Goal: Download file/media

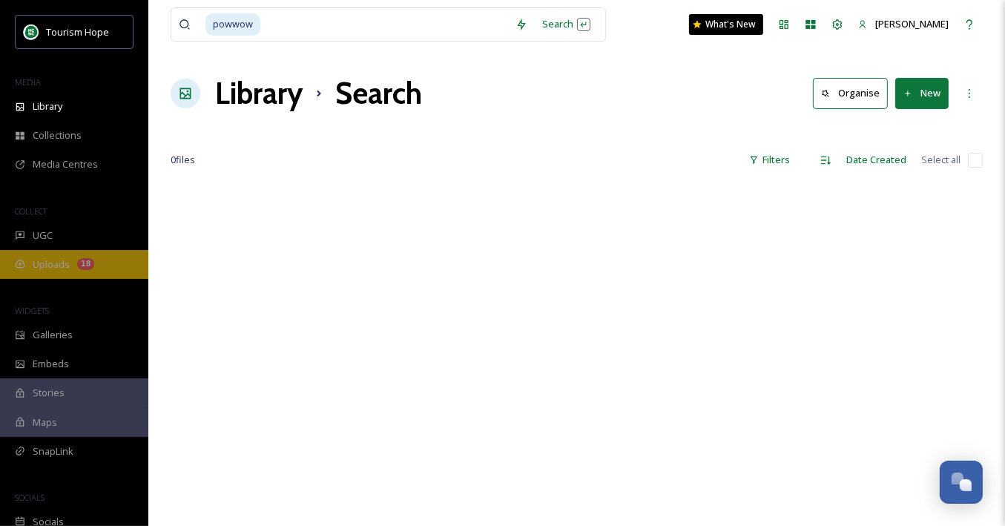
click at [84, 258] on div "18" at bounding box center [85, 264] width 17 height 12
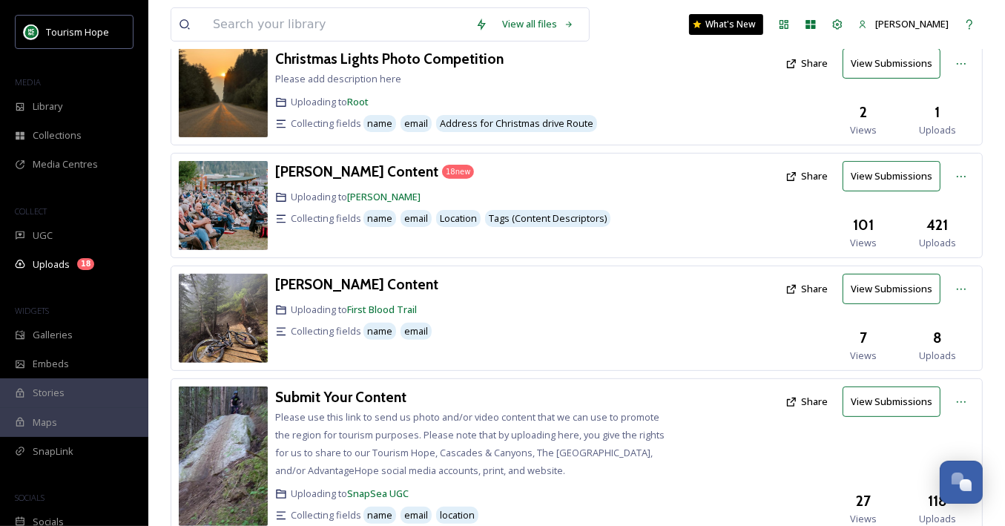
scroll to position [390, 0]
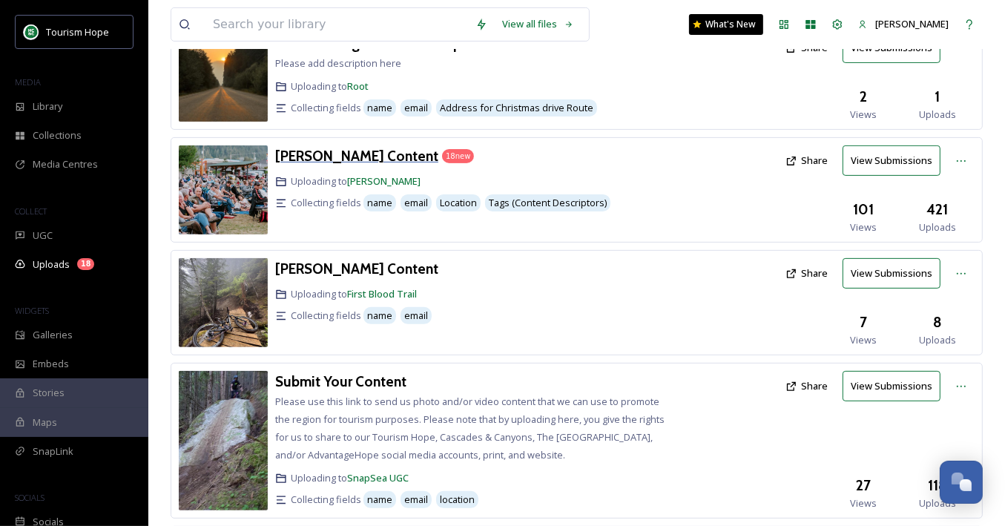
click at [372, 162] on h3 "[PERSON_NAME] Content" at bounding box center [356, 156] width 163 height 18
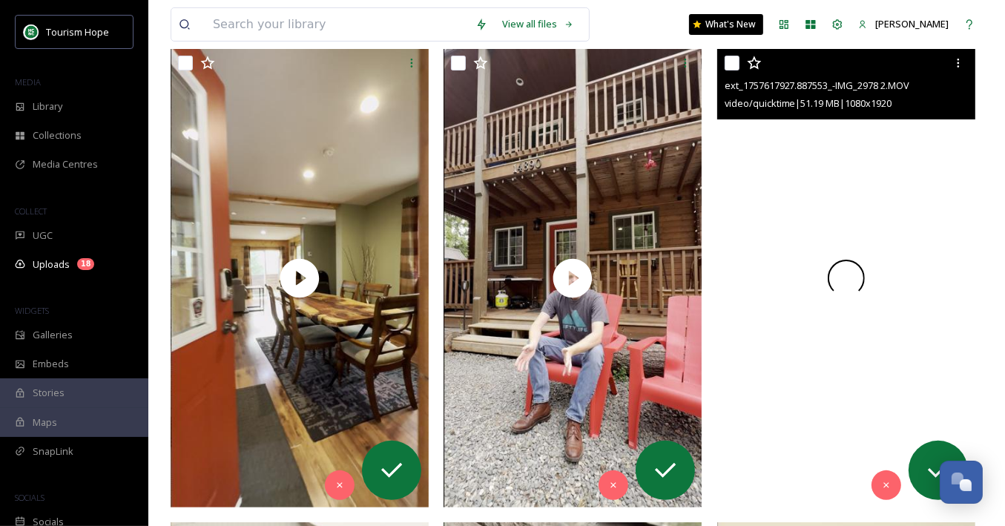
scroll to position [240, 0]
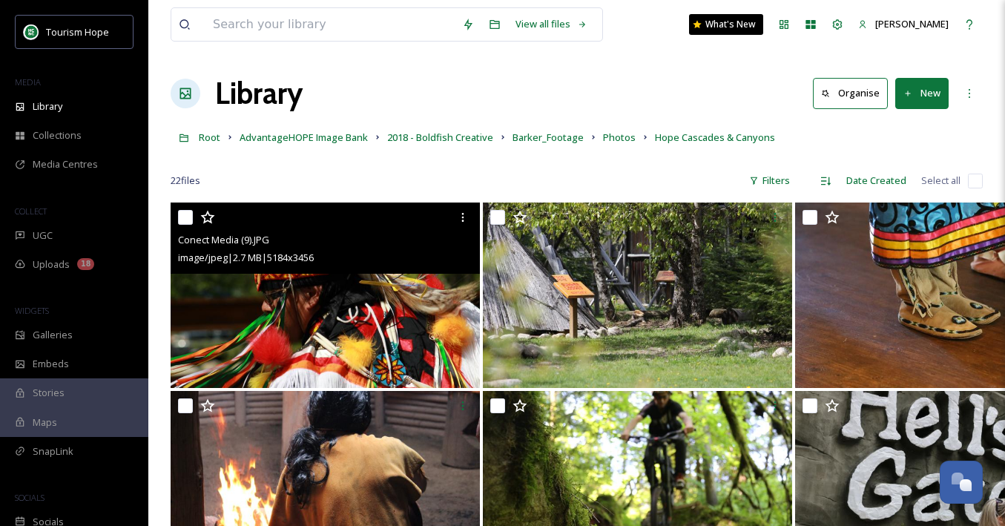
scroll to position [1146, 0]
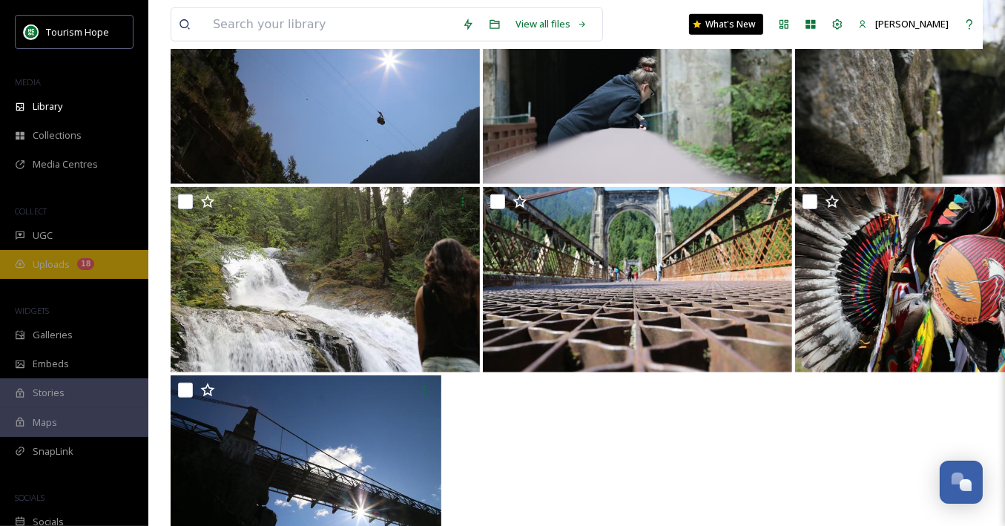
click at [45, 272] on div "Uploads 18" at bounding box center [74, 264] width 148 height 29
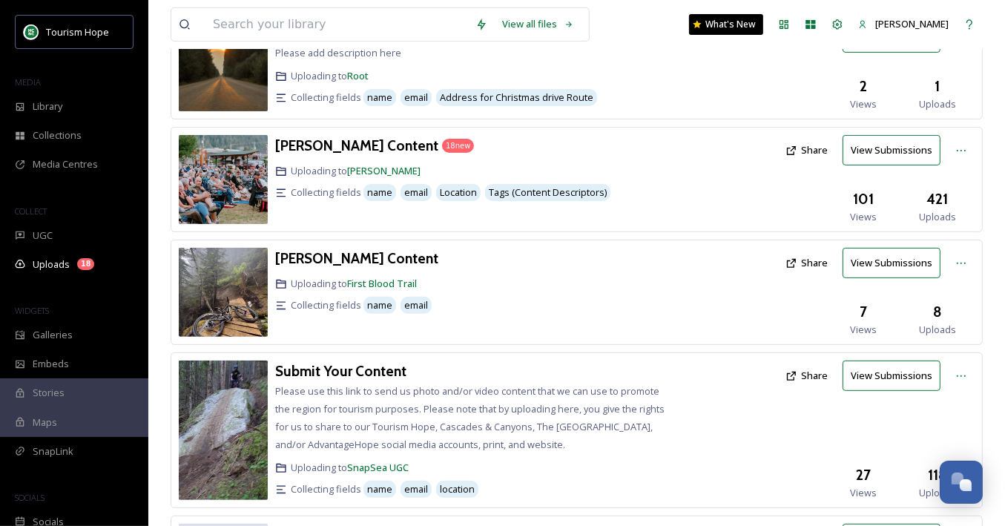
scroll to position [409, 0]
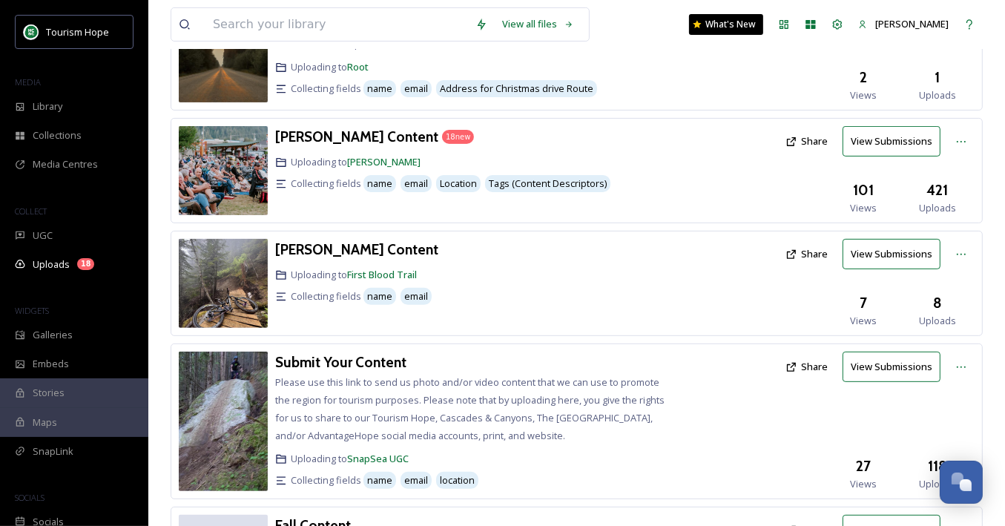
click at [221, 145] on img at bounding box center [223, 170] width 89 height 89
click at [336, 141] on h3 "[PERSON_NAME] Content" at bounding box center [356, 137] width 163 height 18
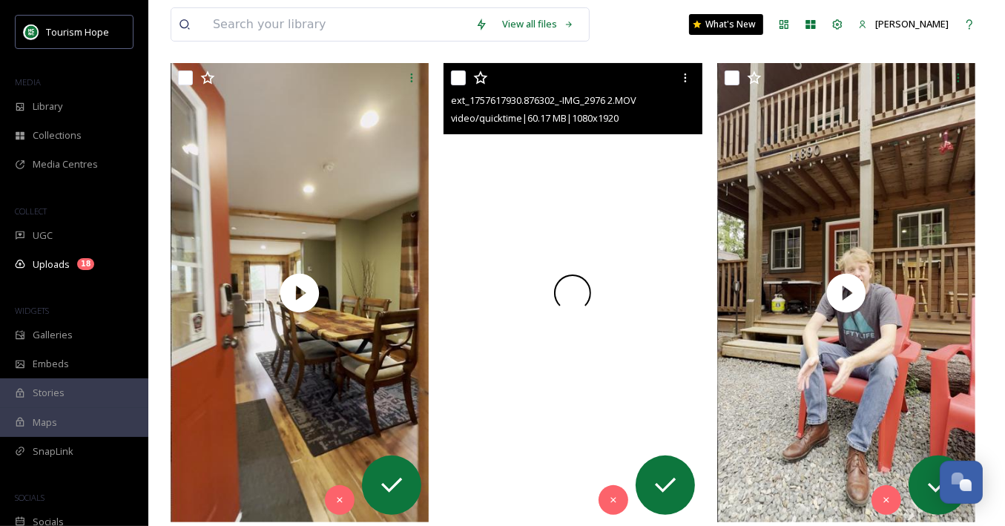
scroll to position [269, 0]
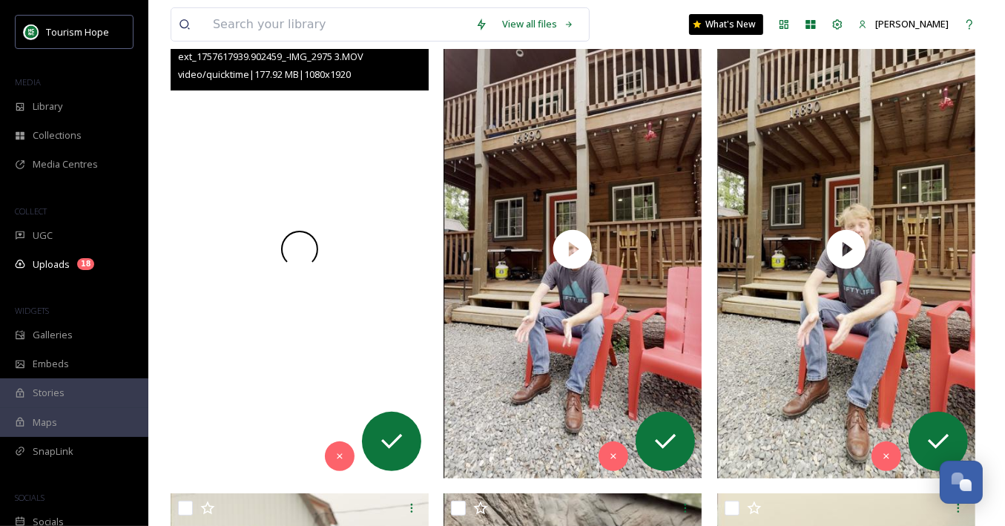
click at [326, 313] on div at bounding box center [300, 248] width 258 height 459
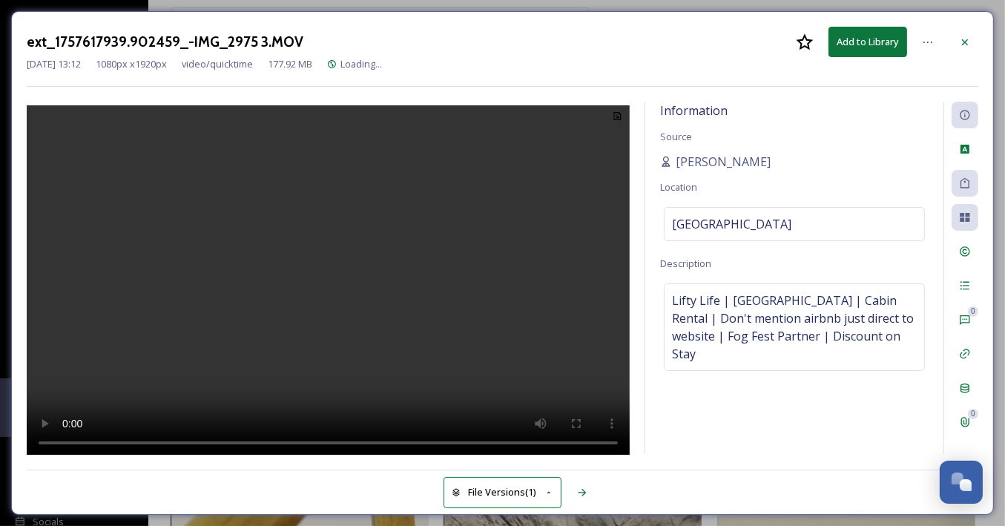
click at [424, 293] on video at bounding box center [328, 282] width 603 height 354
click at [971, 40] on icon at bounding box center [965, 42] width 12 height 12
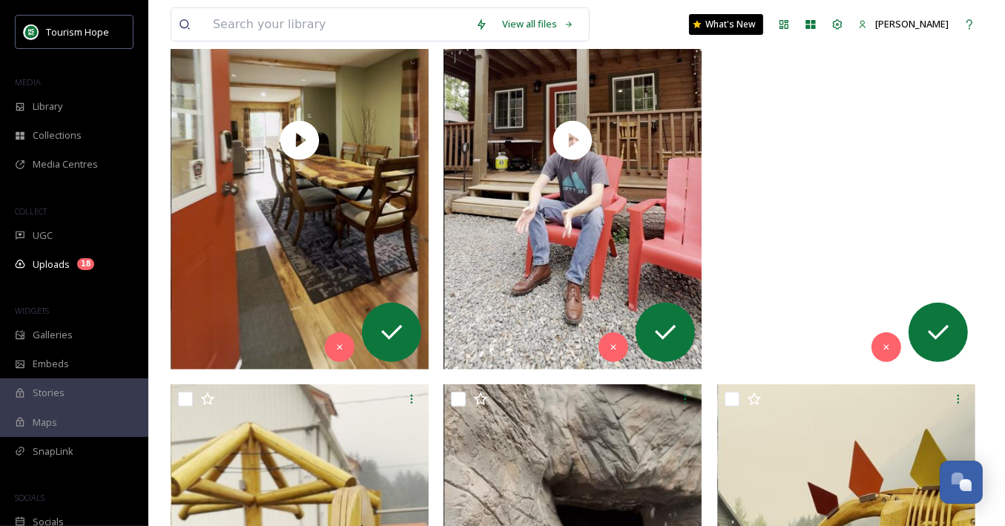
scroll to position [392, 0]
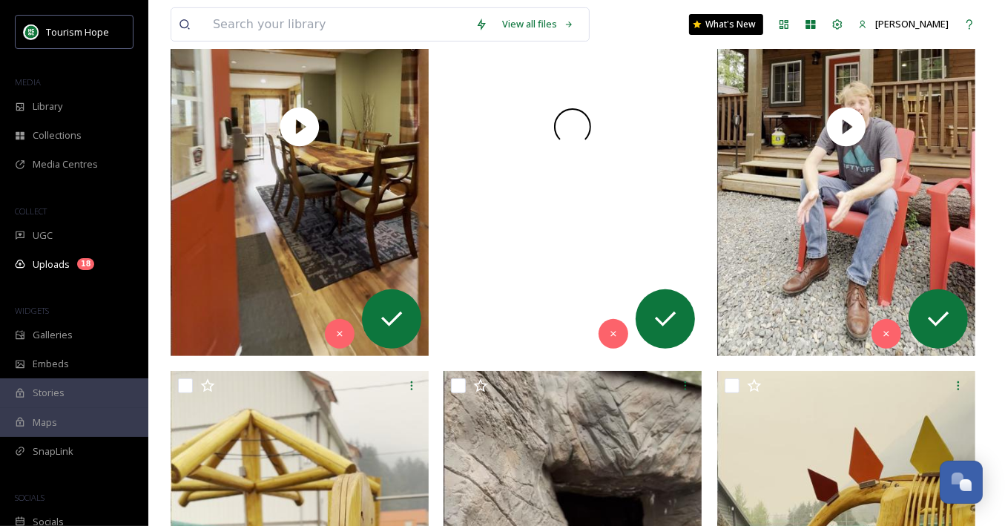
click at [533, 225] on div at bounding box center [573, 126] width 258 height 459
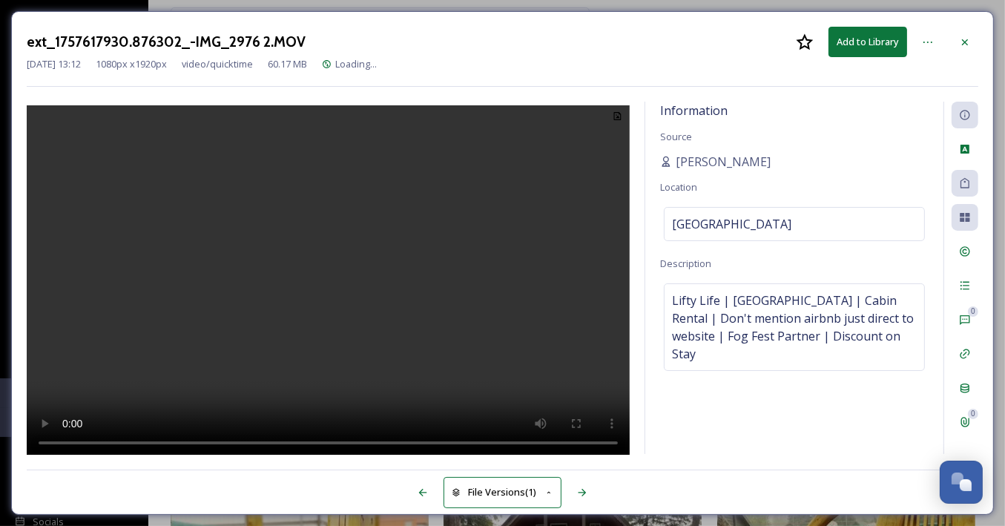
click at [349, 290] on video at bounding box center [328, 282] width 603 height 354
click at [962, 36] on icon at bounding box center [965, 42] width 12 height 12
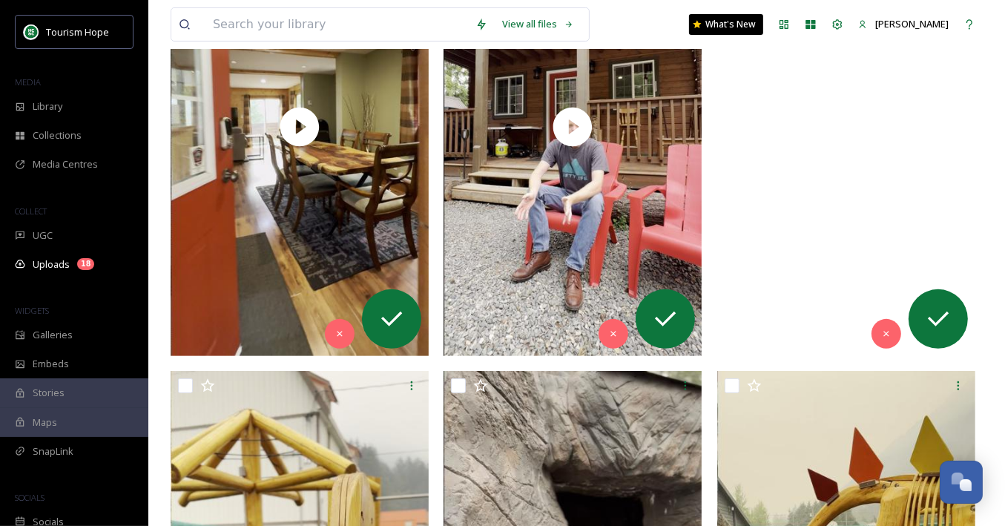
click at [794, 238] on video "ext_1757617927.887553_-IMG_2978 2.MOV" at bounding box center [847, 126] width 258 height 459
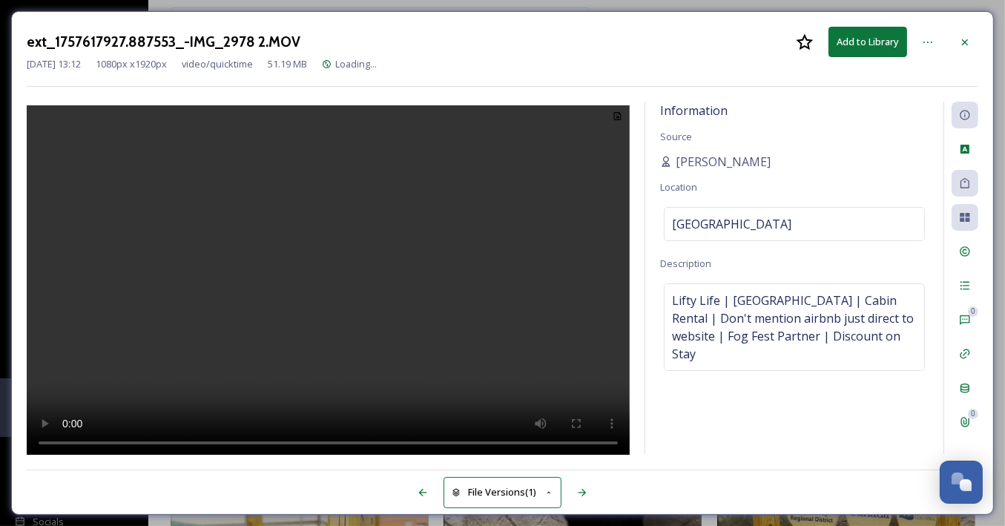
click at [330, 313] on video at bounding box center [328, 282] width 603 height 354
click at [969, 42] on icon at bounding box center [965, 42] width 12 height 12
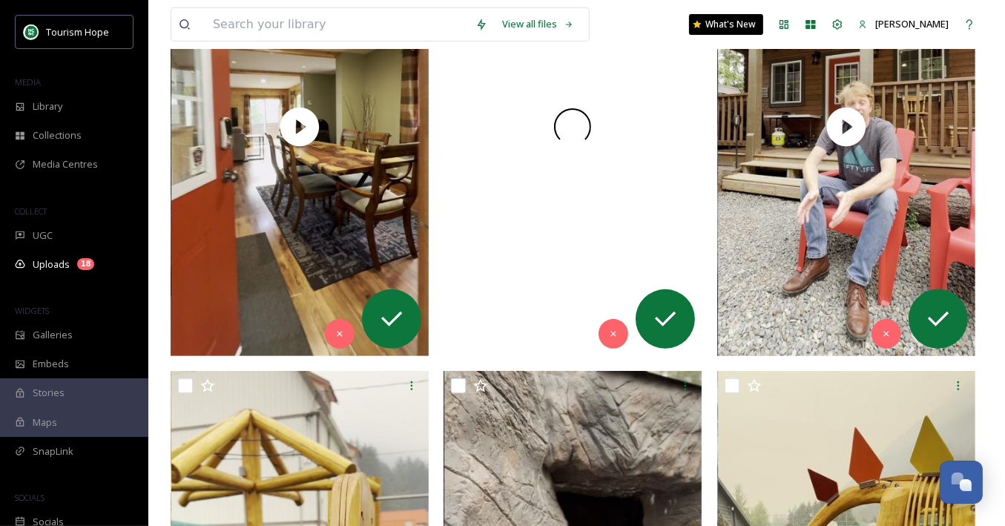
click at [643, 190] on div at bounding box center [573, 126] width 258 height 459
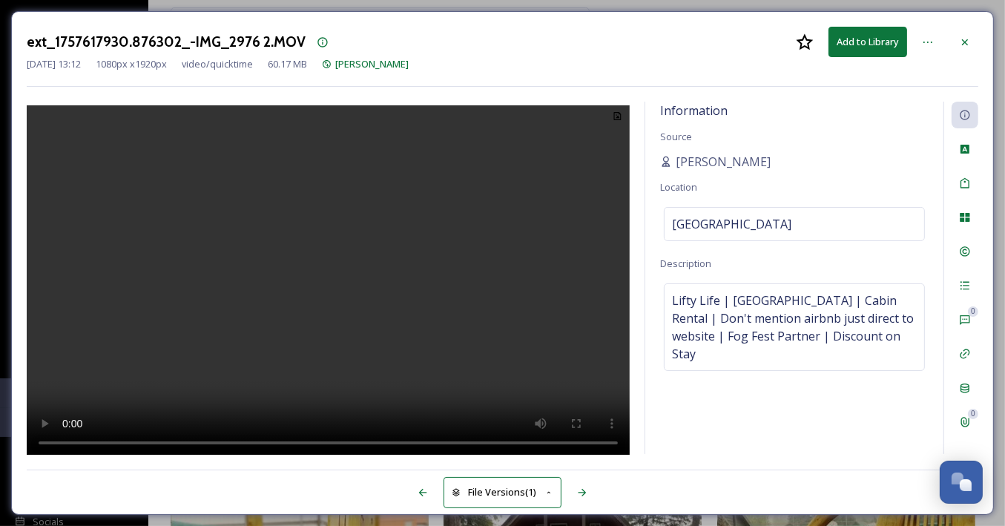
click at [312, 320] on video at bounding box center [328, 282] width 603 height 354
click at [933, 39] on icon at bounding box center [928, 42] width 12 height 12
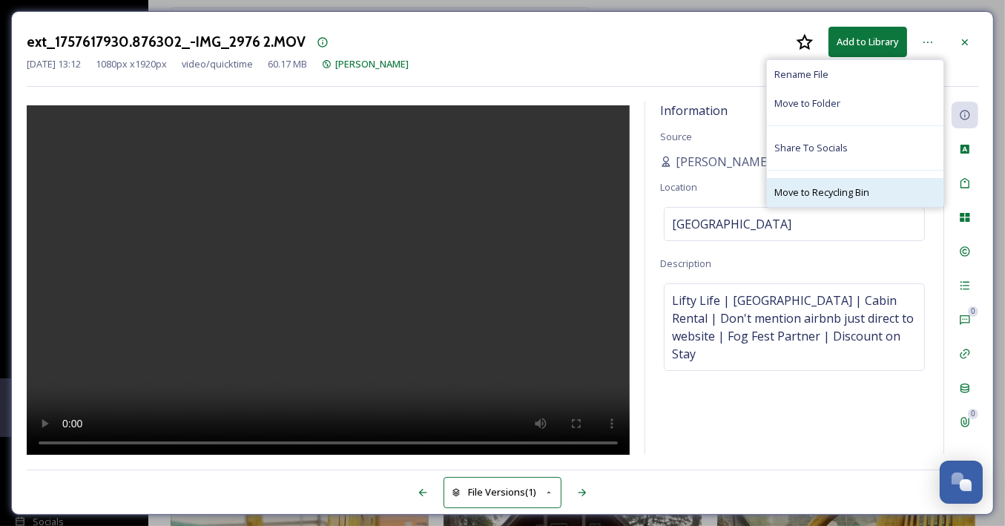
click at [817, 191] on span "Move to Recycling Bin" at bounding box center [822, 192] width 95 height 14
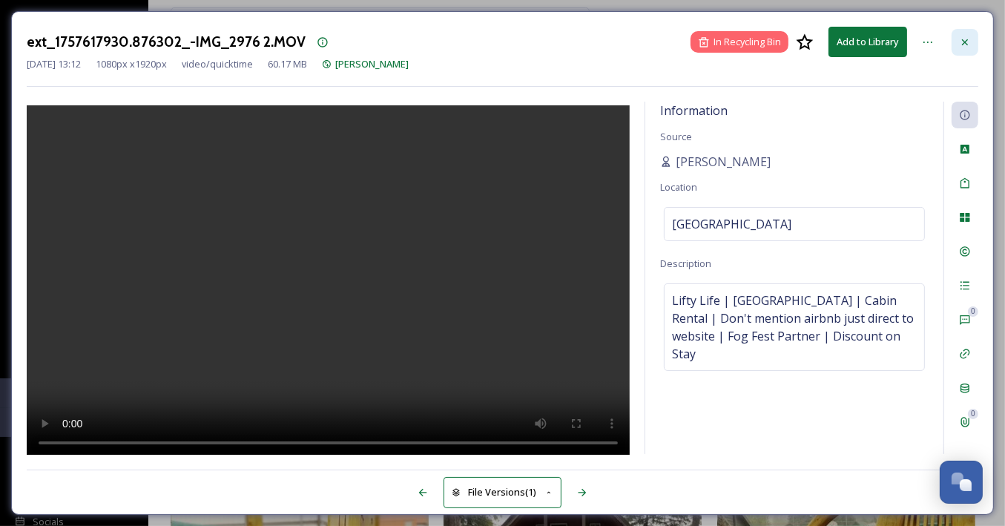
click at [972, 36] on div at bounding box center [965, 42] width 27 height 27
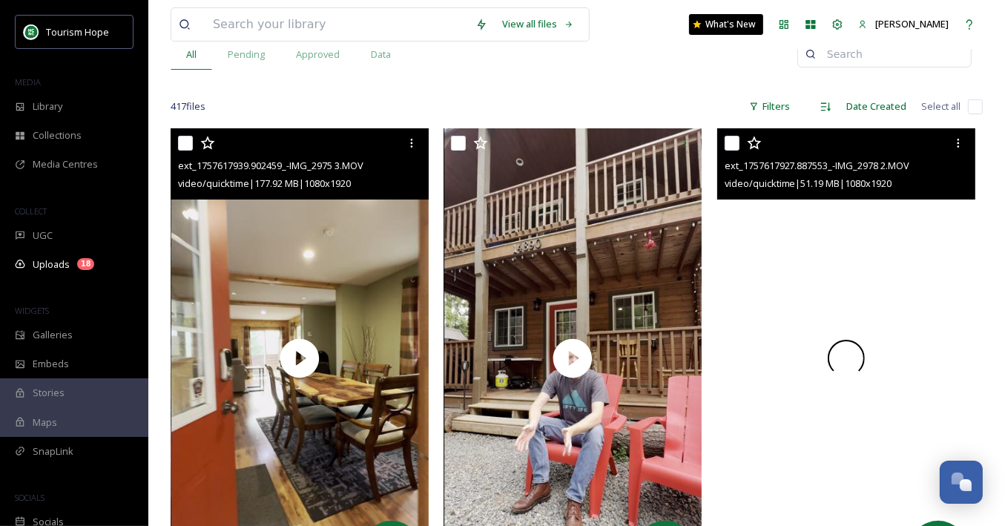
scroll to position [160, 0]
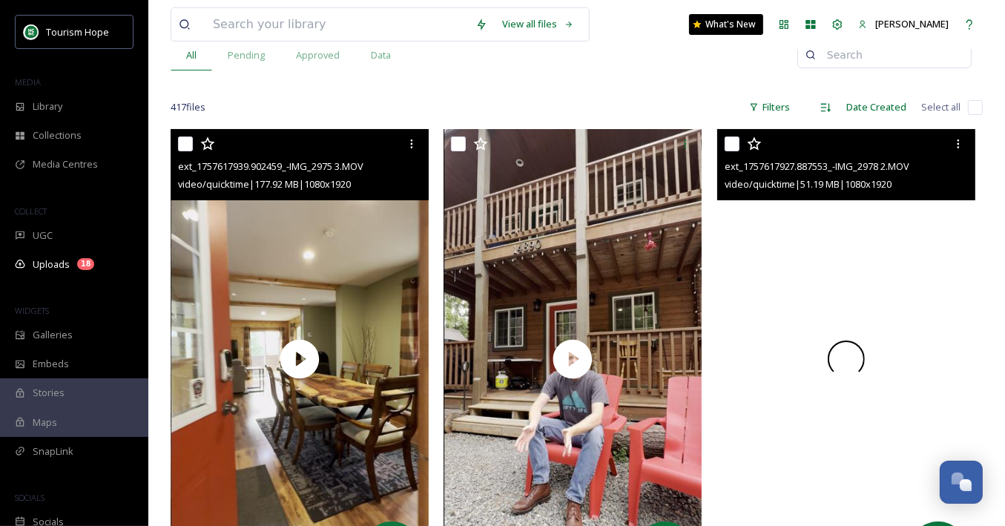
click at [748, 310] on div at bounding box center [847, 358] width 258 height 459
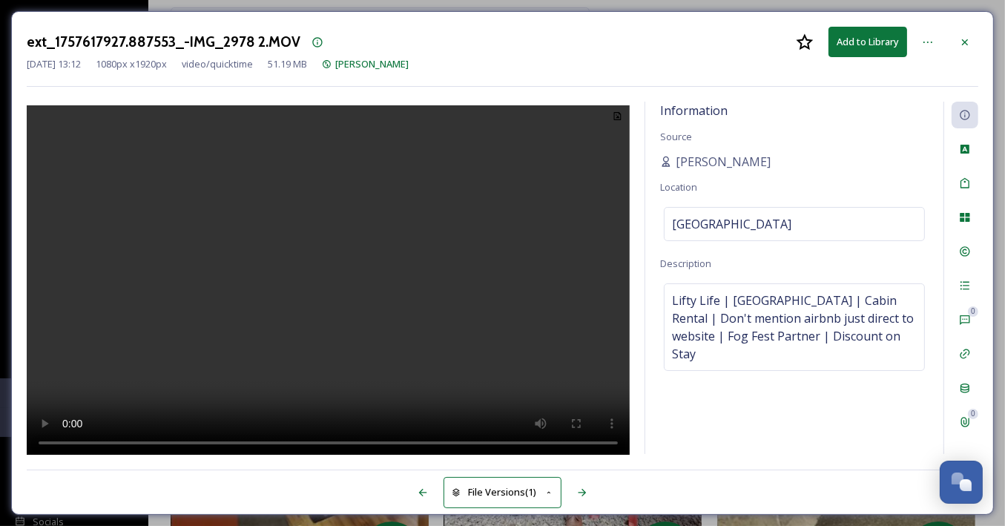
click at [345, 296] on video at bounding box center [328, 282] width 603 height 354
click at [961, 39] on icon at bounding box center [965, 42] width 12 height 12
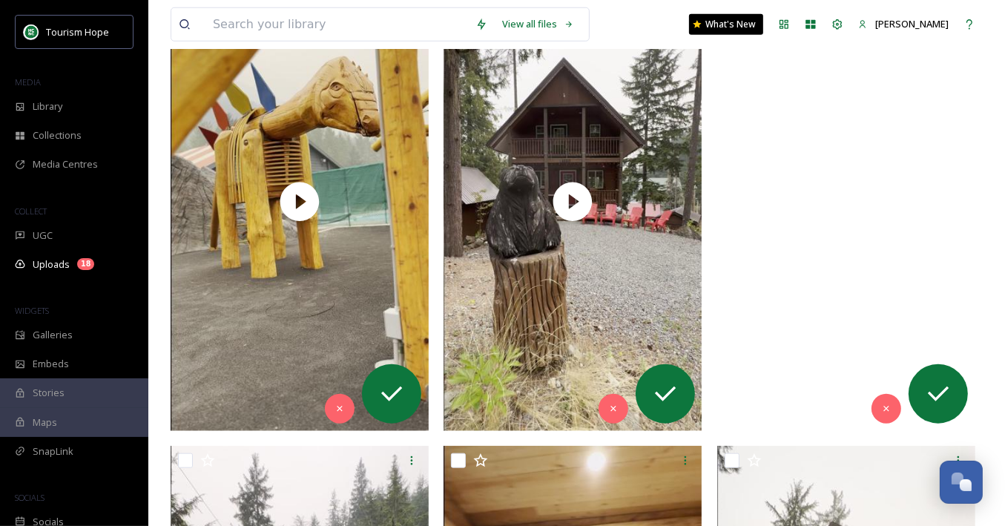
scroll to position [1264, 0]
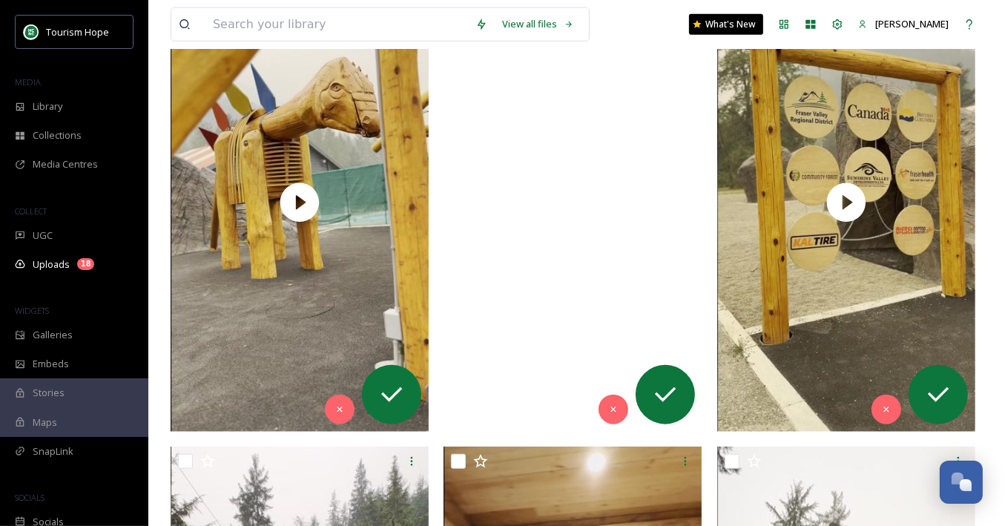
click at [644, 325] on video "ext_1757617904.468455_-IMG_2981 3.MOV" at bounding box center [573, 202] width 258 height 459
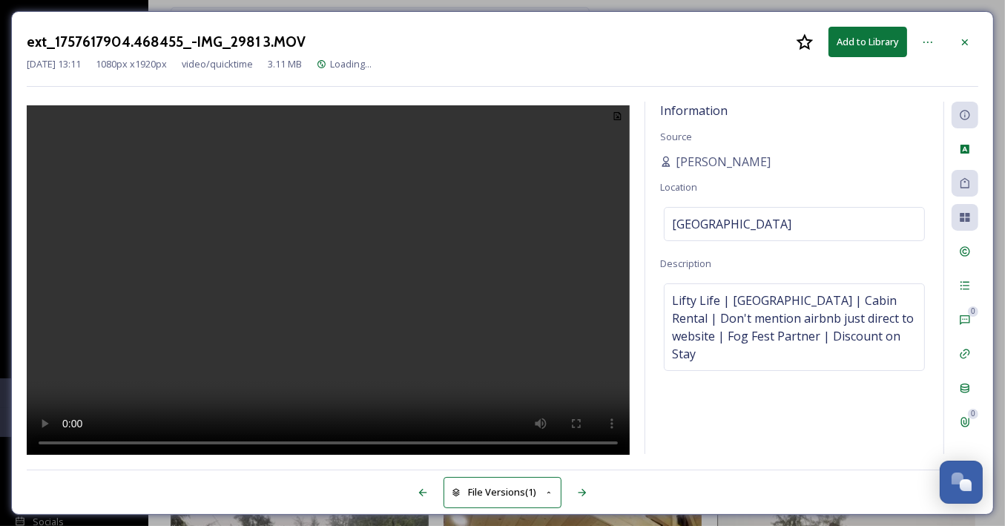
click at [355, 272] on video at bounding box center [328, 282] width 603 height 354
click at [969, 36] on icon at bounding box center [965, 42] width 12 height 12
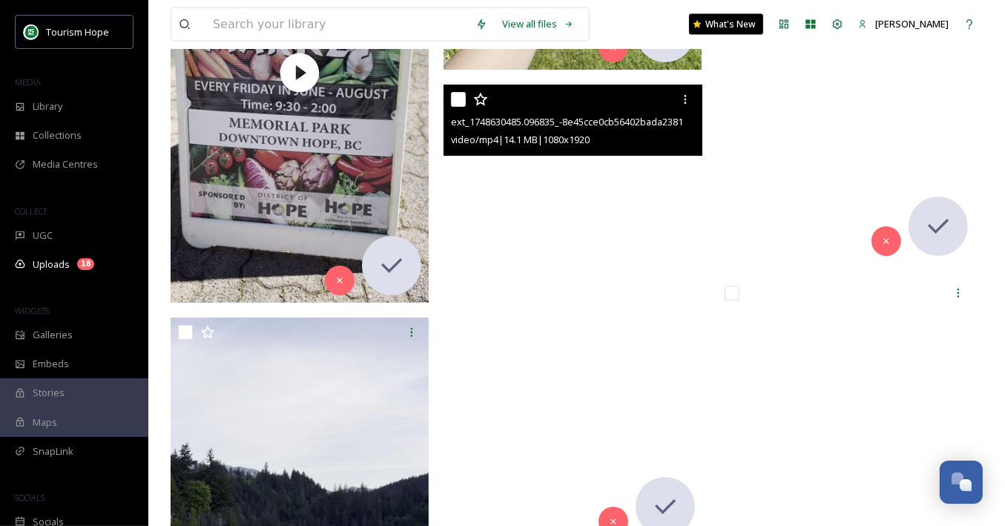
scroll to position [47714, 0]
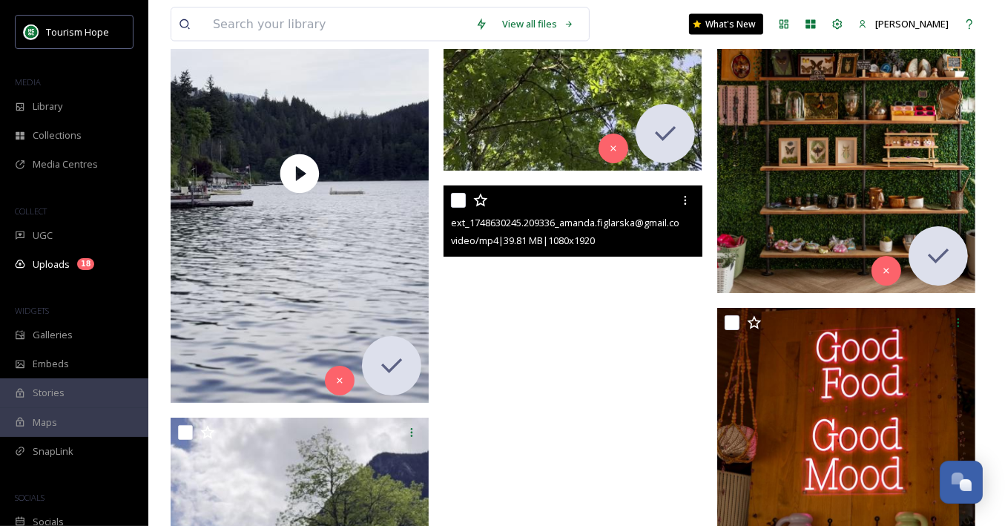
click at [614, 355] on div at bounding box center [573, 414] width 258 height 459
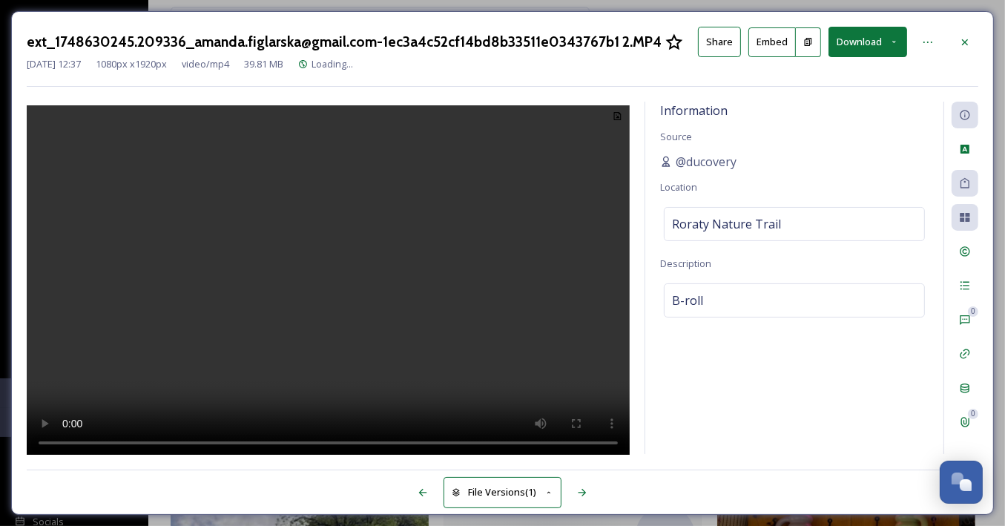
click at [364, 283] on video at bounding box center [328, 282] width 603 height 354
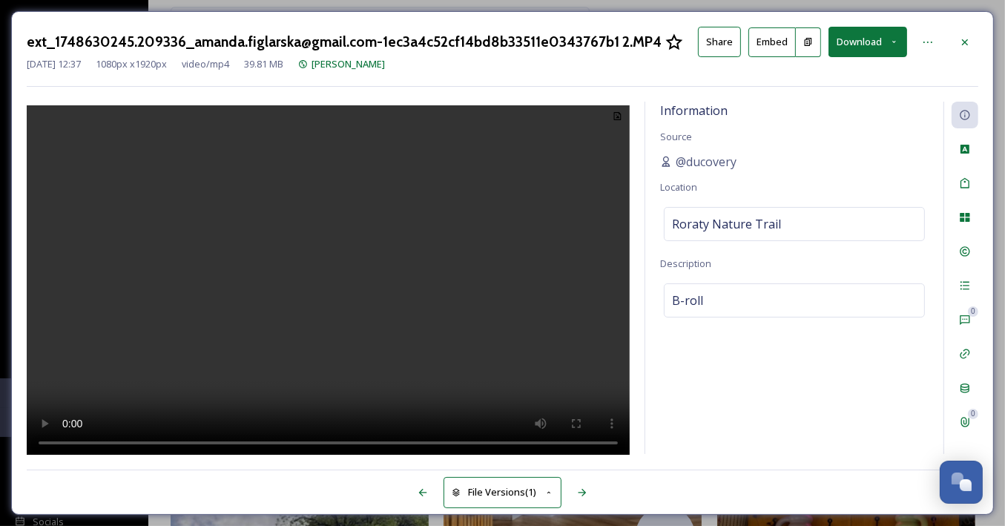
click at [870, 48] on button "Download" at bounding box center [868, 42] width 79 height 30
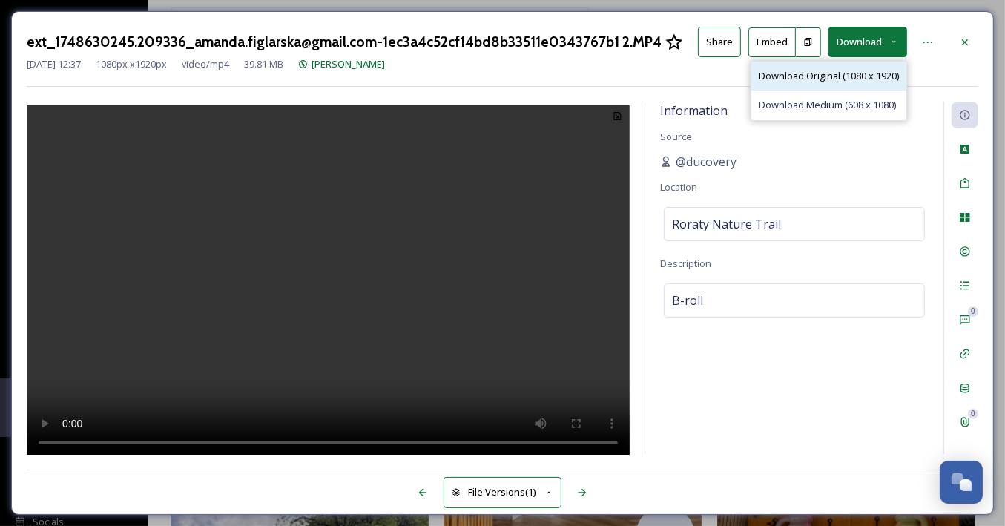
click at [854, 75] on span "Download Original (1080 x 1920)" at bounding box center [829, 76] width 140 height 14
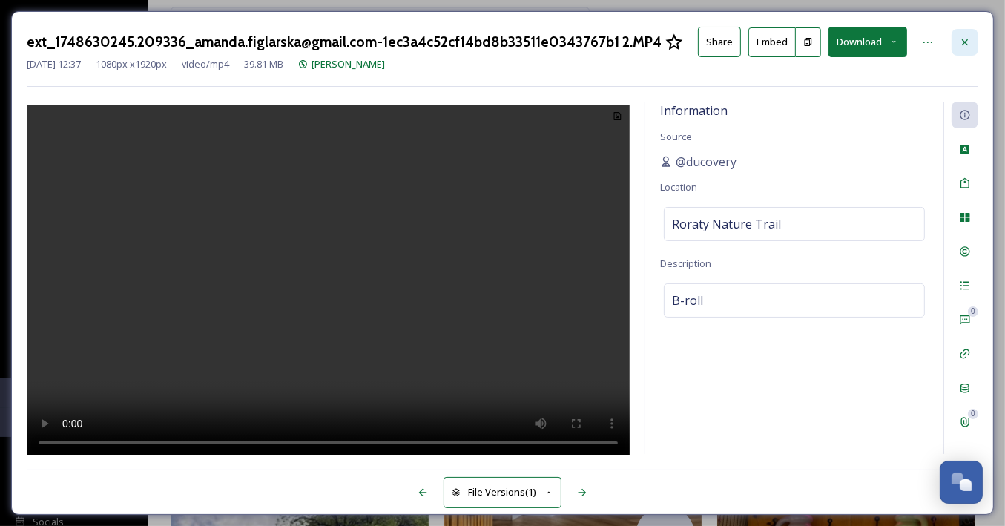
click at [968, 42] on icon at bounding box center [965, 42] width 12 height 12
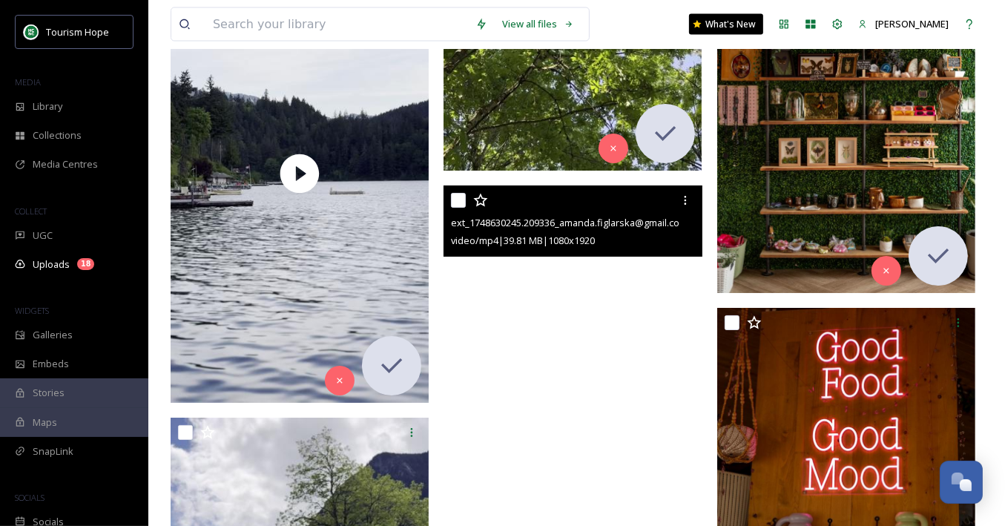
click at [572, 346] on video "ext_1748630245.209336_amanda.figlarska@gmail.com-1ec3a4c52cf14bd8b33511e0343767…" at bounding box center [573, 414] width 258 height 459
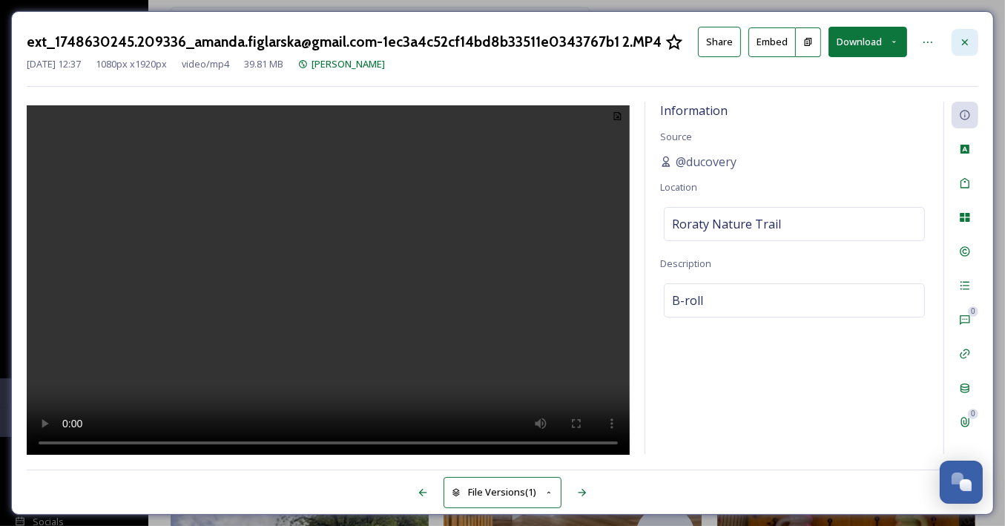
click at [963, 40] on icon at bounding box center [965, 42] width 12 height 12
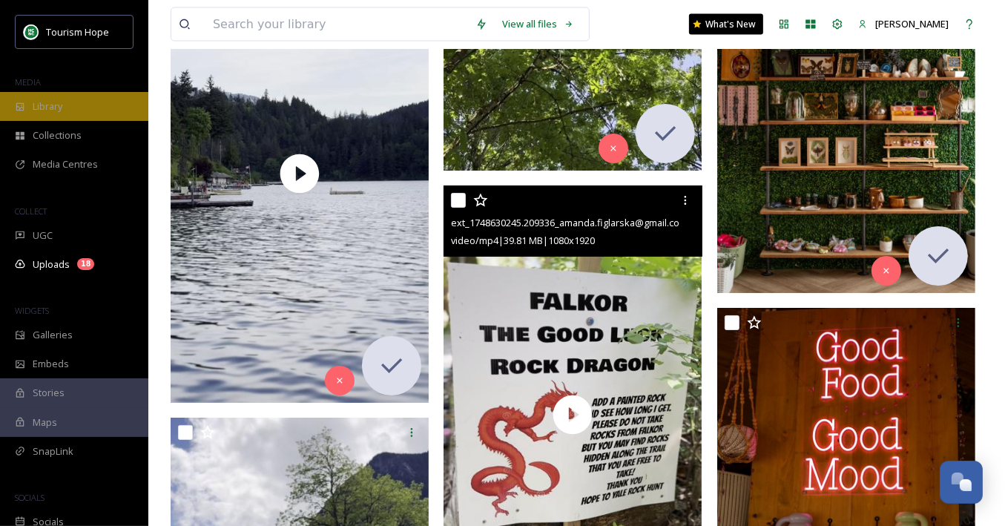
click at [49, 103] on span "Library" at bounding box center [48, 106] width 30 height 14
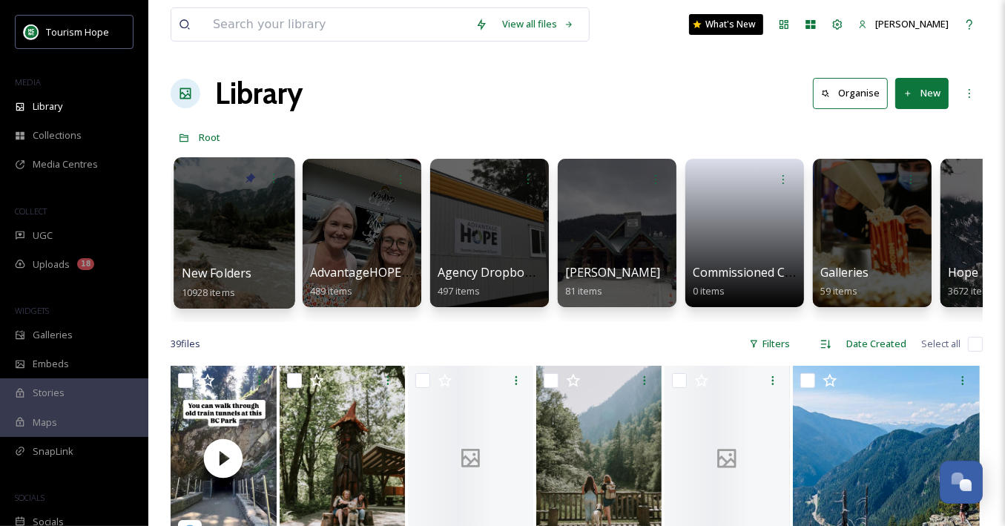
click at [264, 258] on div at bounding box center [234, 232] width 121 height 151
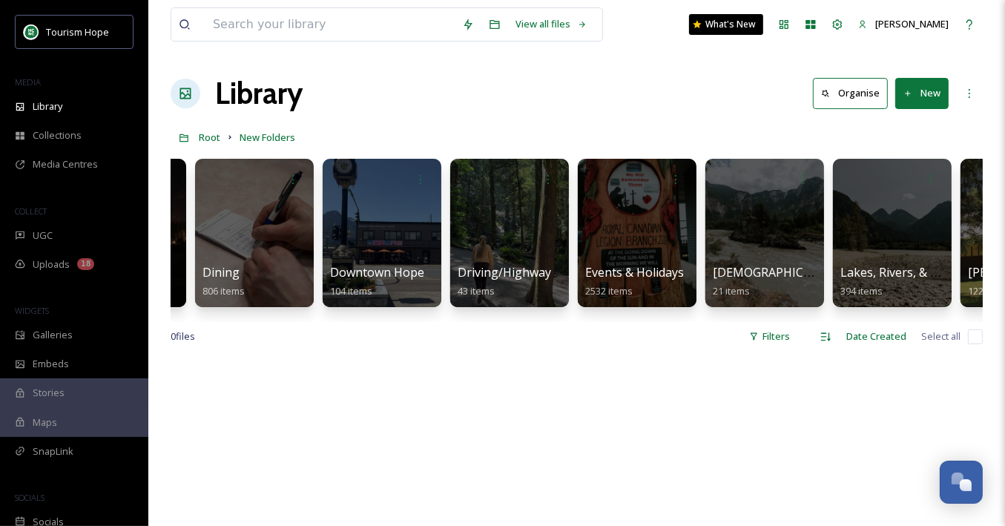
scroll to position [0, 724]
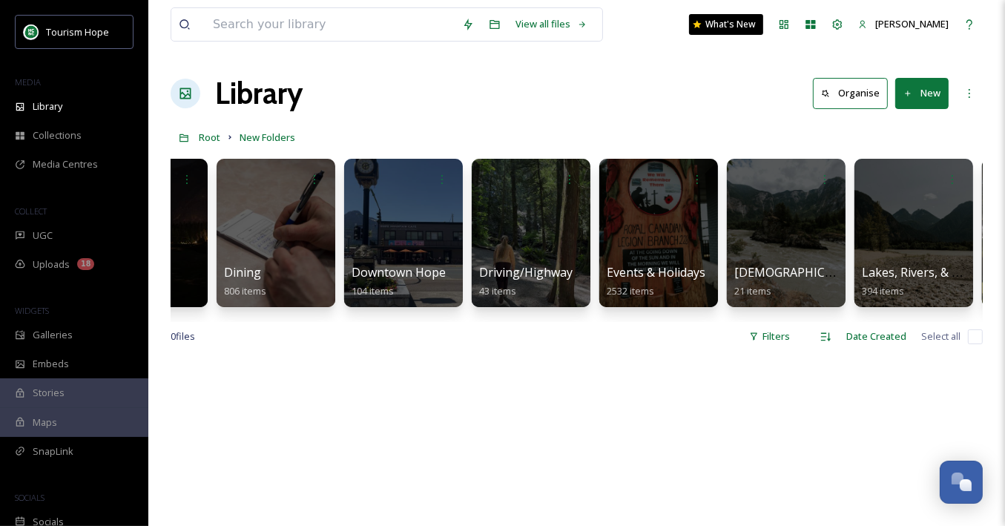
click at [637, 254] on div at bounding box center [659, 233] width 119 height 148
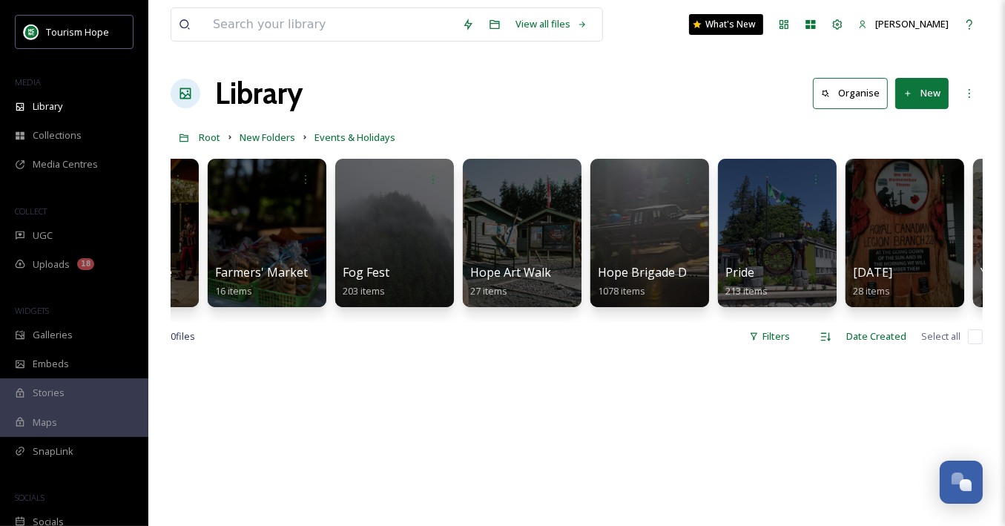
scroll to position [0, 736]
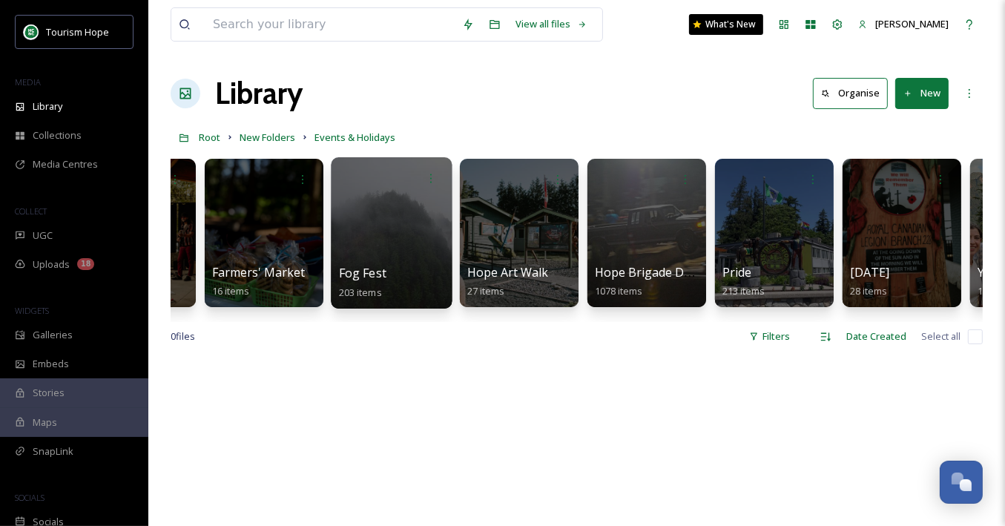
click at [384, 217] on div at bounding box center [391, 232] width 121 height 151
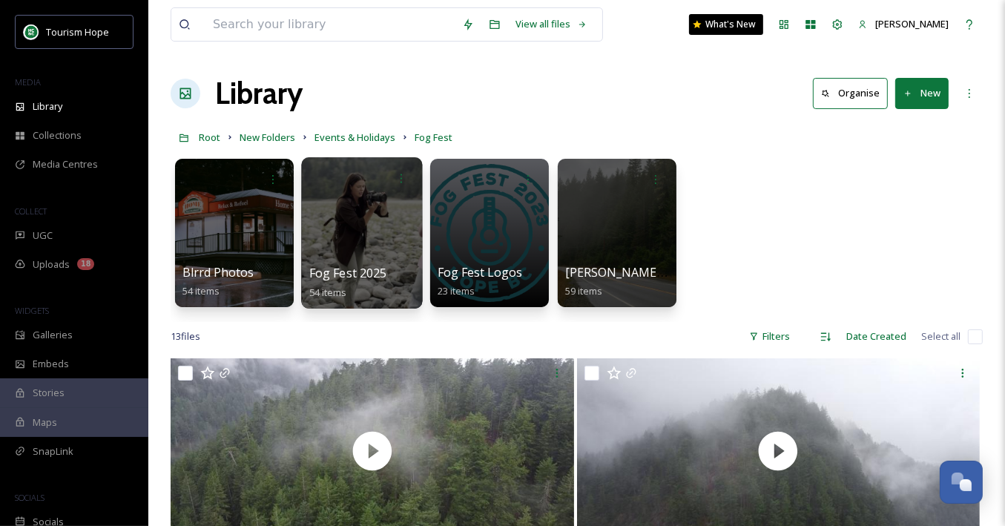
click at [383, 252] on div at bounding box center [361, 232] width 121 height 151
